Goal: Check status: Check status

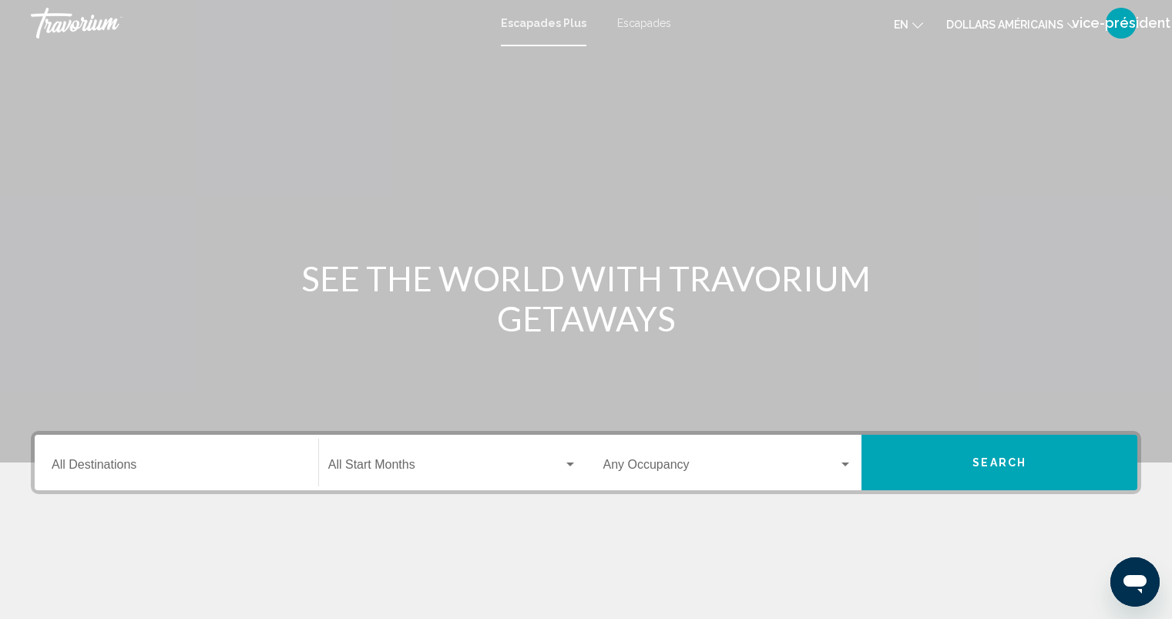
click at [1123, 39] on button "vice-président" at bounding box center [1121, 23] width 40 height 32
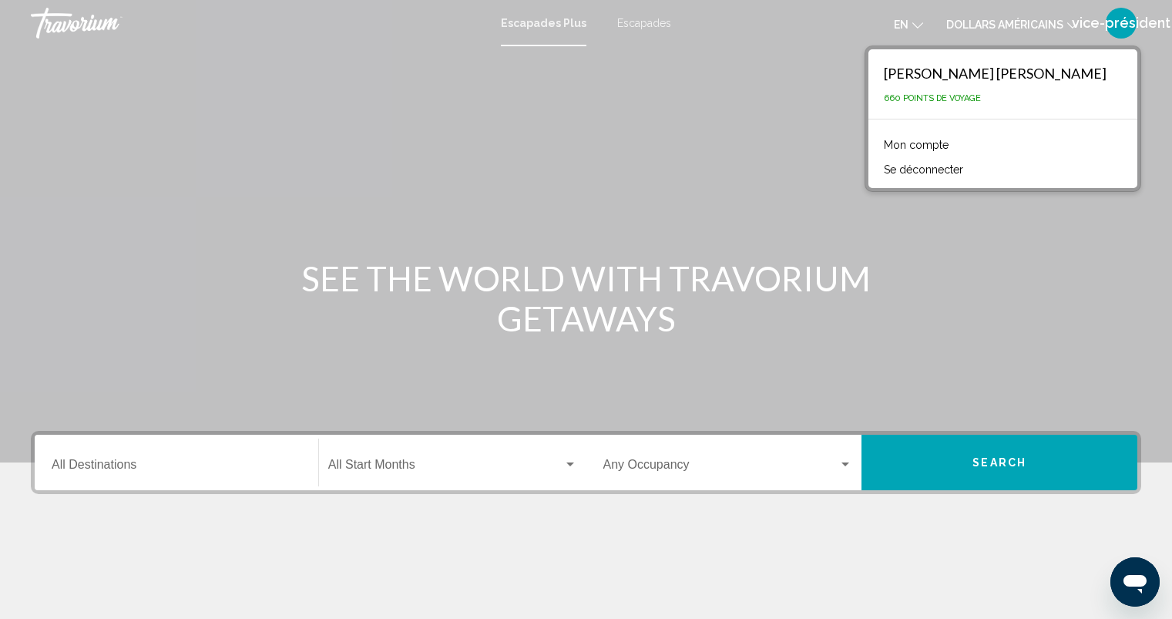
click at [949, 146] on font "Mon compte" at bounding box center [916, 145] width 65 height 12
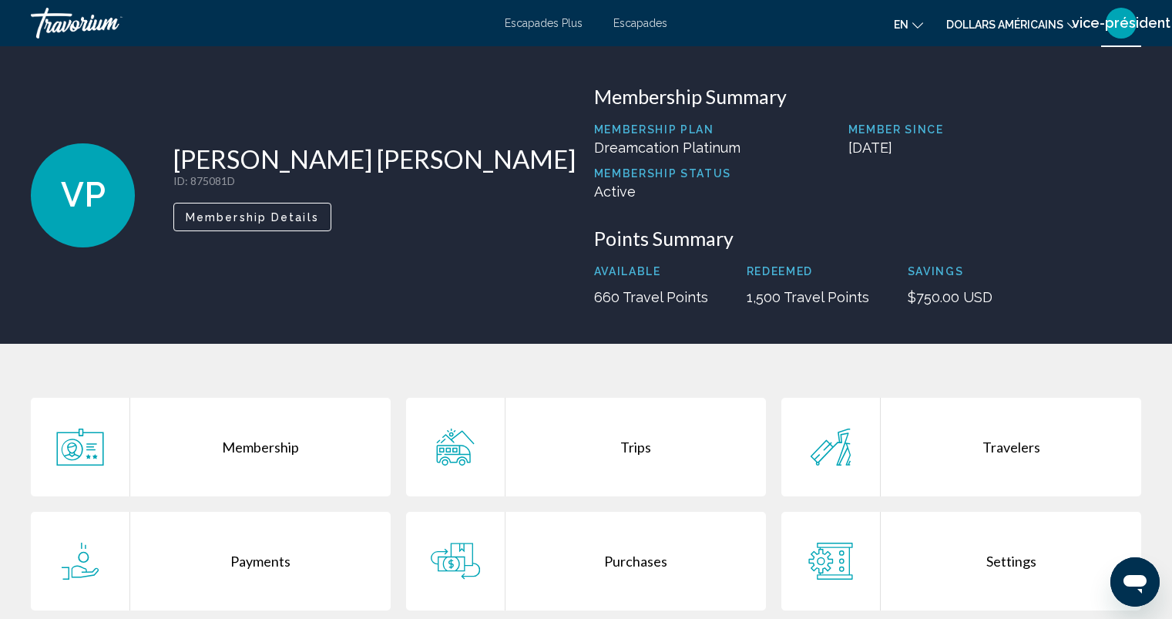
click at [639, 564] on div "Purchases" at bounding box center [636, 561] width 260 height 99
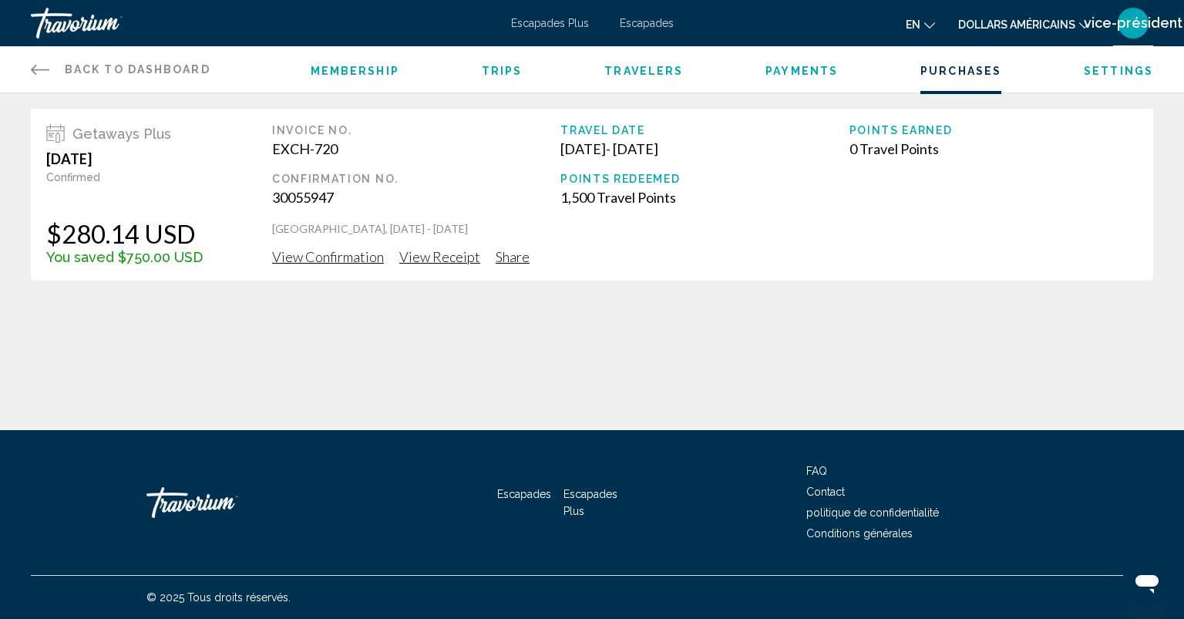
click at [342, 257] on span "View Confirmation" at bounding box center [328, 256] width 112 height 17
click at [449, 260] on span "View Receipt" at bounding box center [439, 256] width 81 height 17
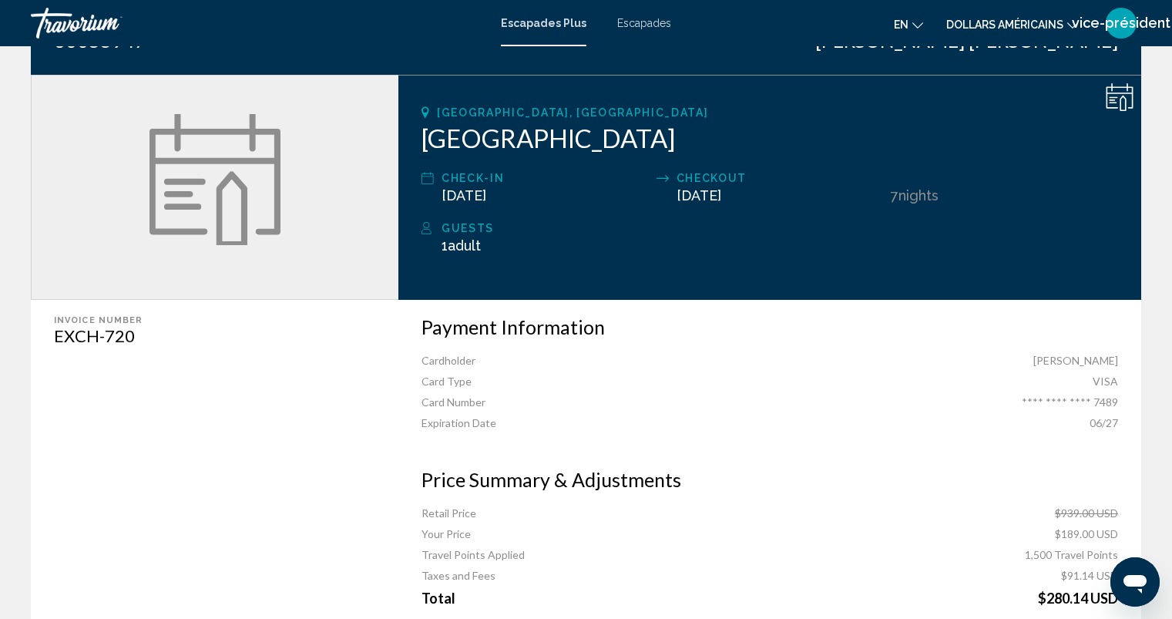
scroll to position [175, 0]
